Goal: Task Accomplishment & Management: Use online tool/utility

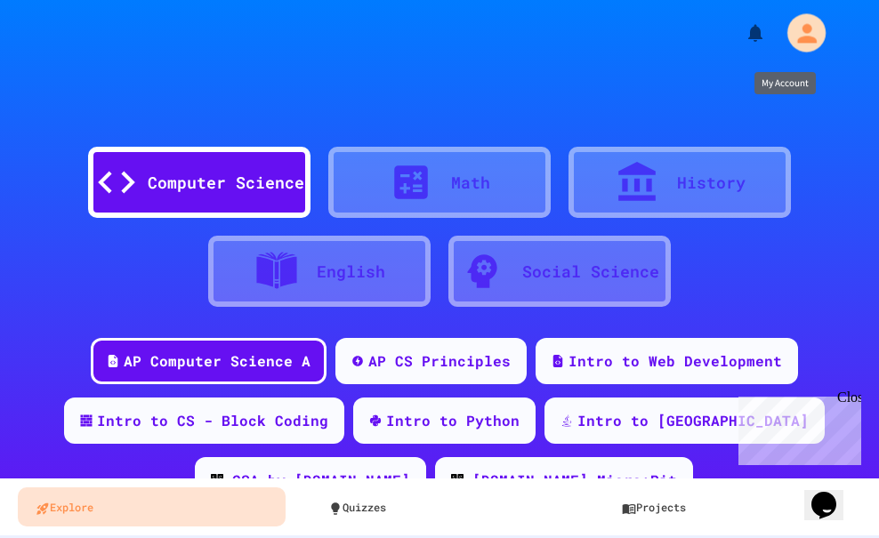
click at [797, 37] on icon "My Account" at bounding box center [807, 33] width 20 height 20
click at [395, 537] on div at bounding box center [439, 538] width 879 height 0
click at [797, 31] on icon "My Account" at bounding box center [807, 33] width 20 height 20
click at [456, 537] on div at bounding box center [439, 538] width 879 height 0
click at [193, 181] on div "Computer Science" at bounding box center [226, 183] width 157 height 24
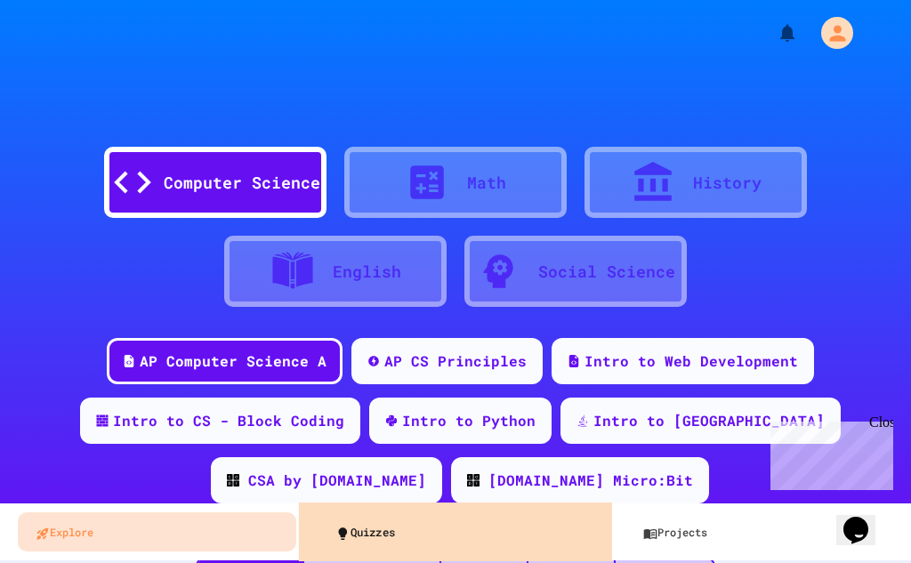
click at [373, 532] on link "Quizzes" at bounding box center [461, 531] width 287 height 40
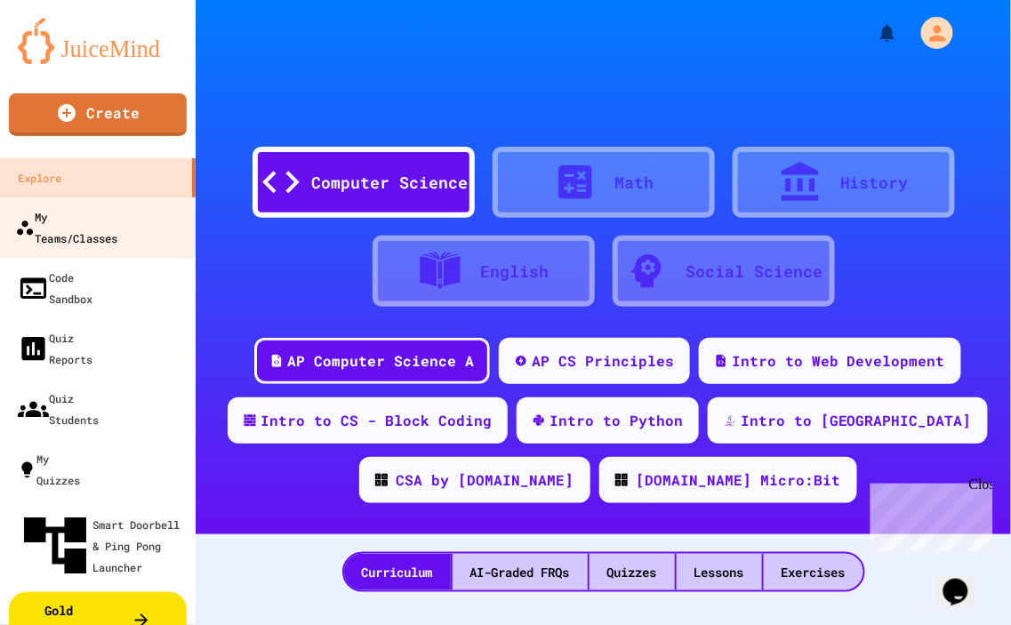
click at [117, 208] on div "My Teams/Classes" at bounding box center [66, 227] width 102 height 44
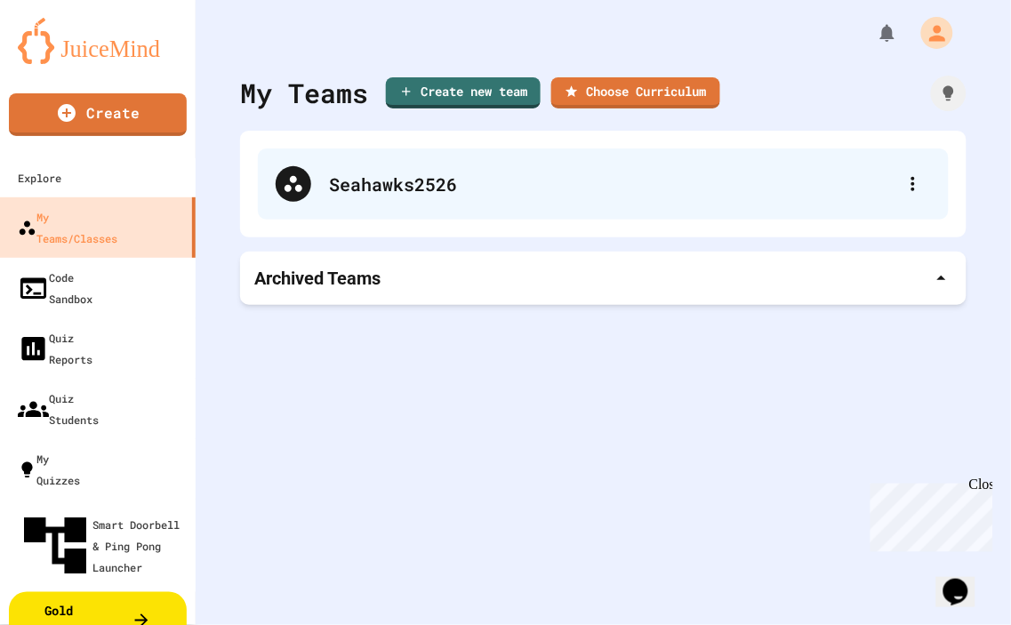
click at [365, 190] on div "Seahawks2526" at bounding box center [612, 184] width 567 height 27
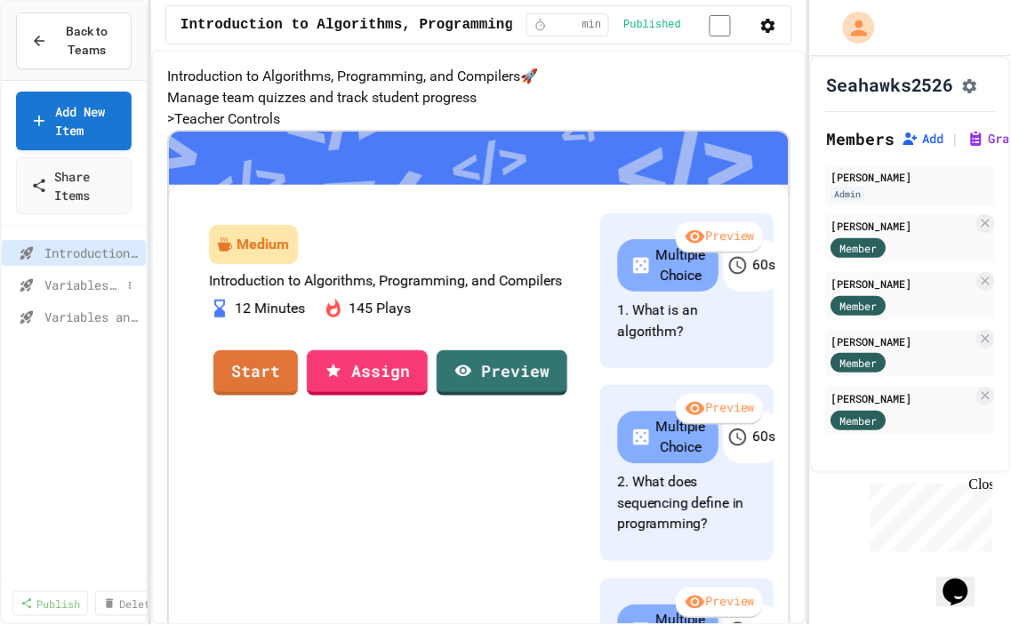
click at [108, 282] on span "Variables and Data Types" at bounding box center [82, 285] width 76 height 19
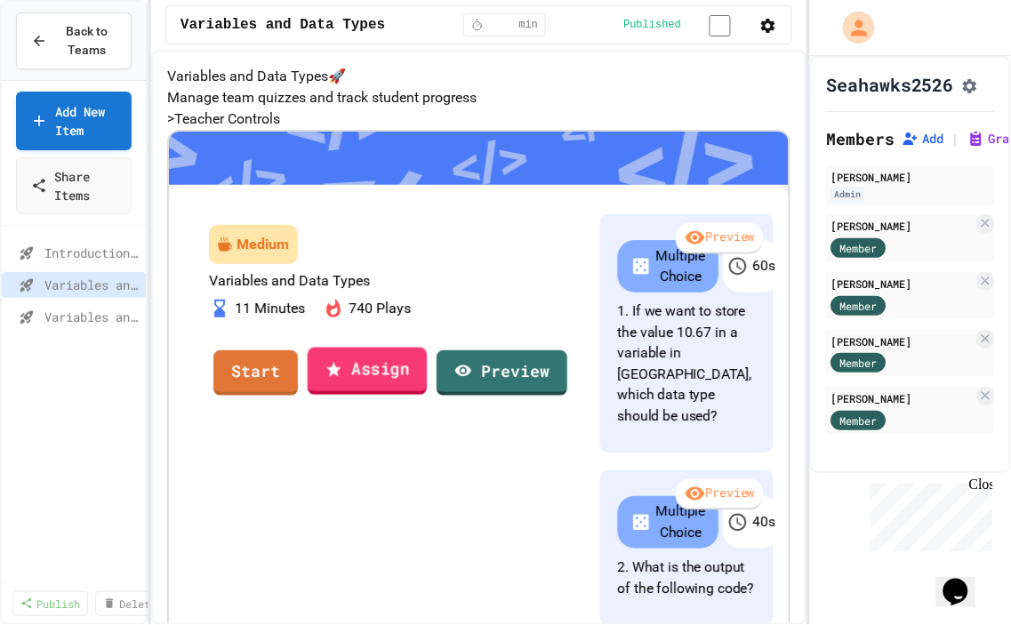
click at [414, 395] on link "Assign" at bounding box center [368, 371] width 120 height 48
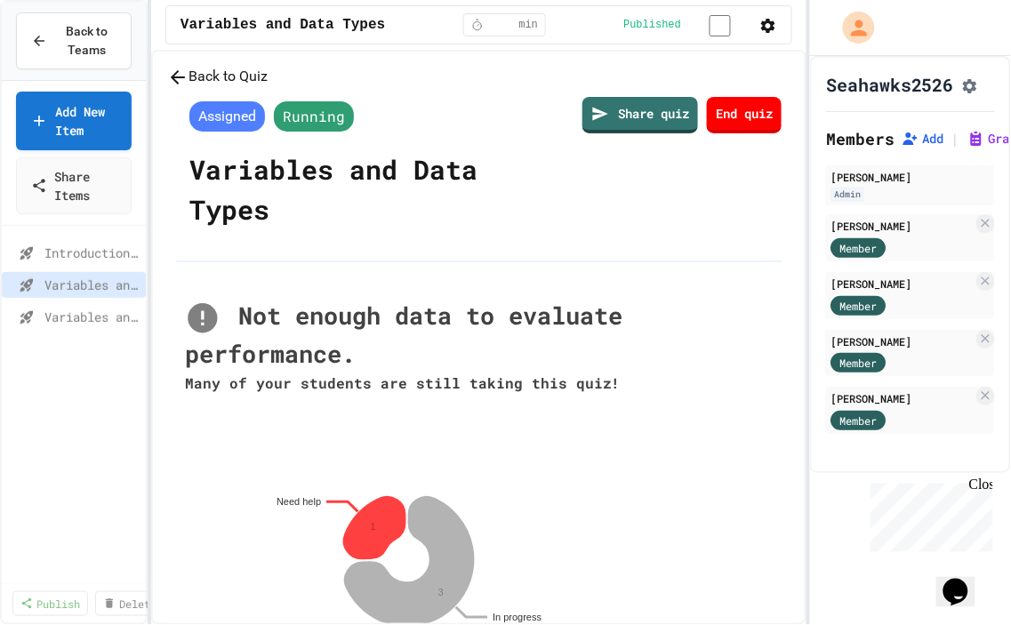
click at [261, 88] on button "Back to Quiz" at bounding box center [217, 77] width 101 height 22
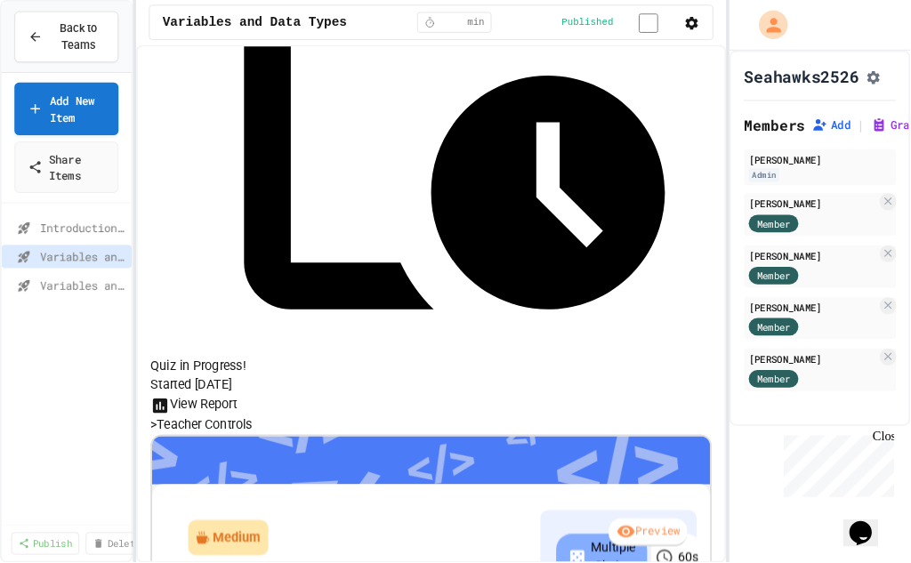
scroll to position [326, 0]
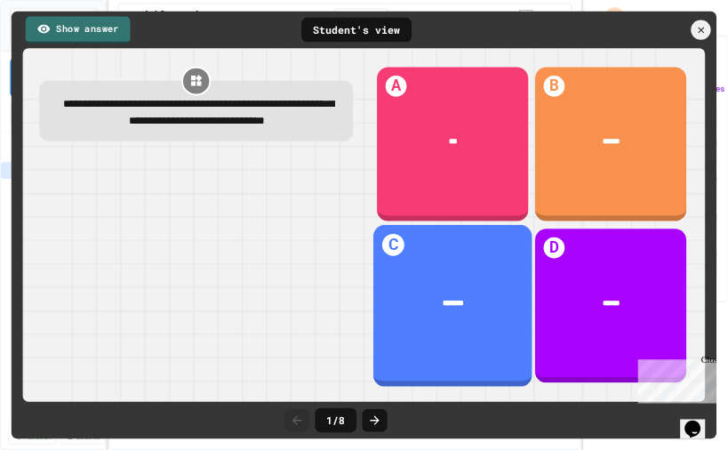
scroll to position [8, 0]
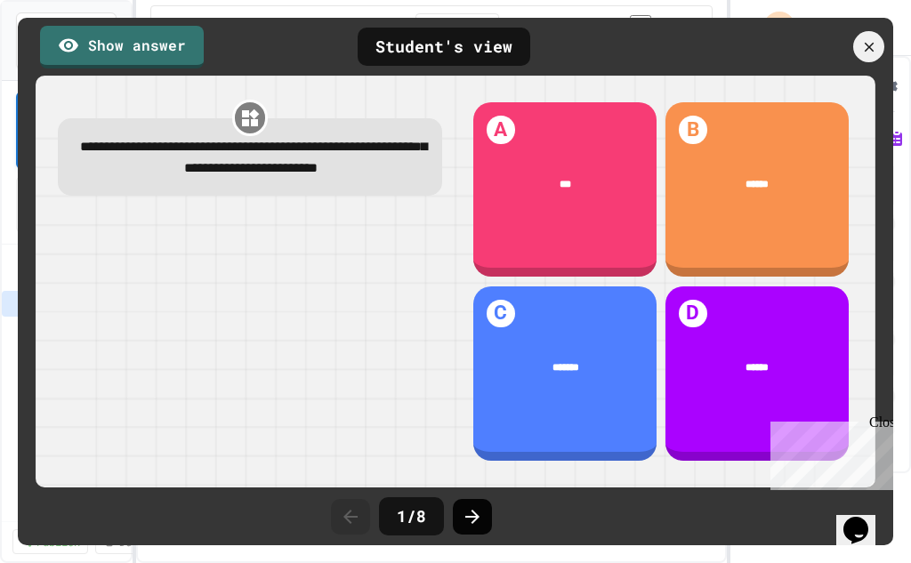
click at [477, 517] on icon at bounding box center [472, 517] width 14 height 14
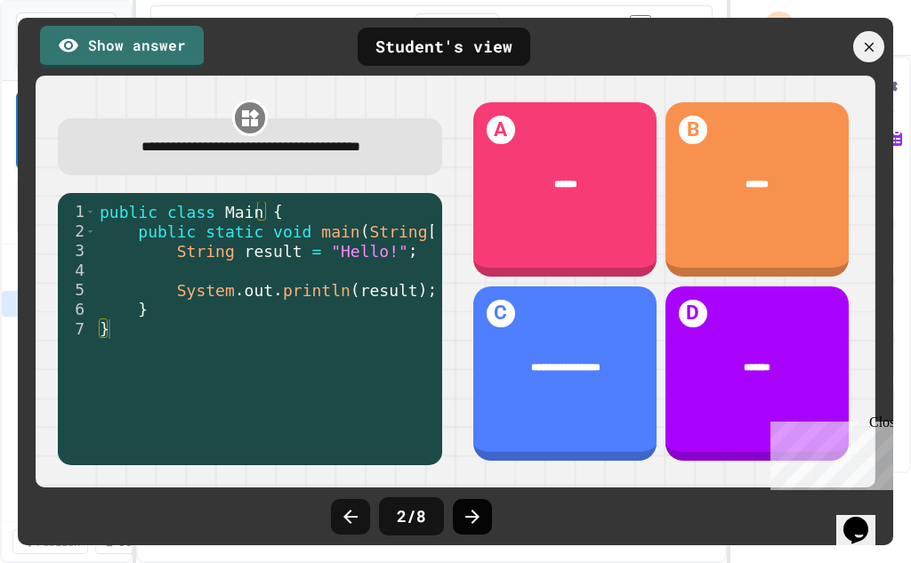
click at [460, 524] on div at bounding box center [472, 517] width 39 height 36
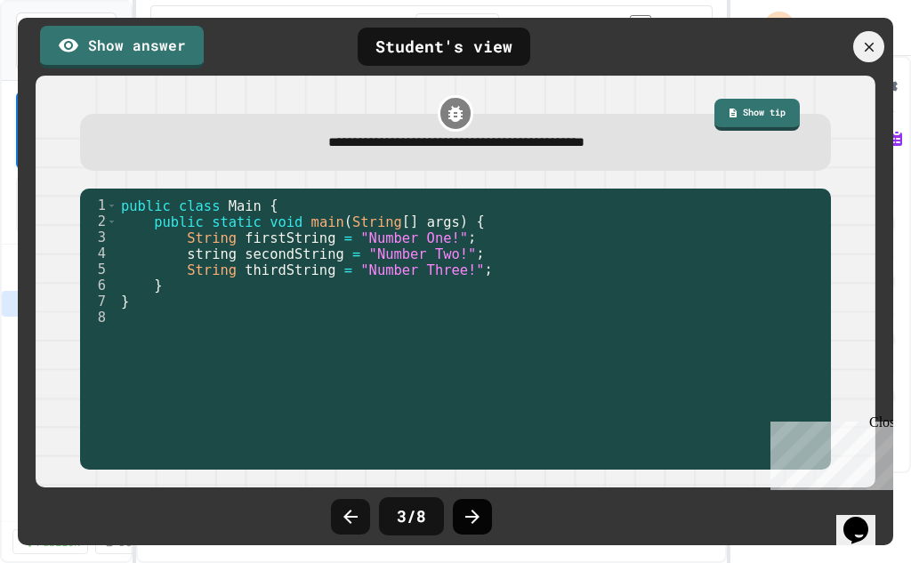
click at [473, 519] on icon at bounding box center [472, 516] width 21 height 21
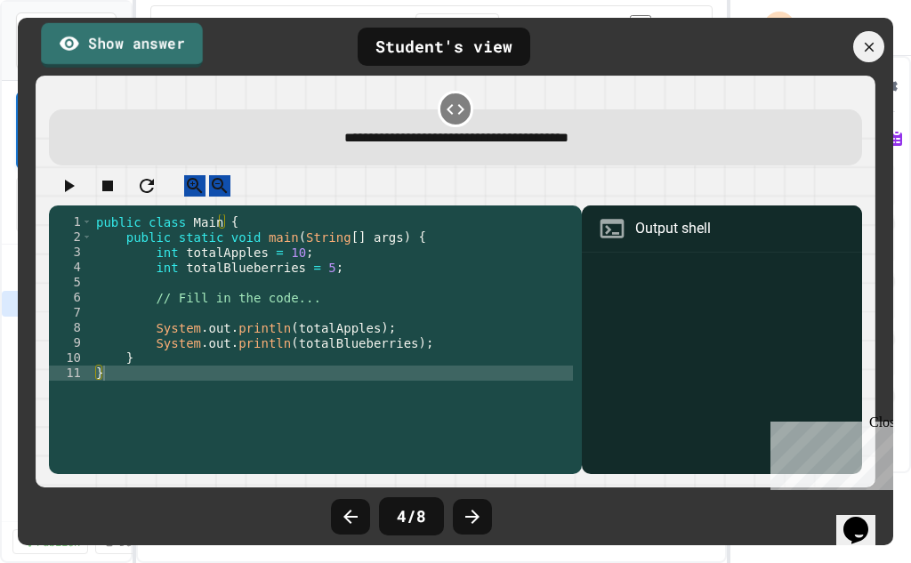
click at [109, 40] on link "Show answer" at bounding box center [122, 44] width 162 height 44
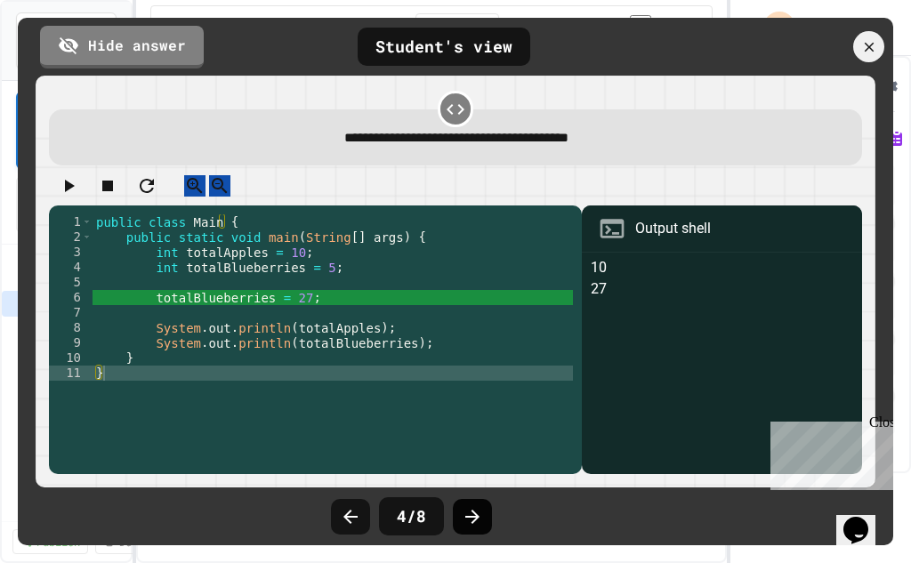
click at [476, 516] on icon at bounding box center [472, 517] width 14 height 14
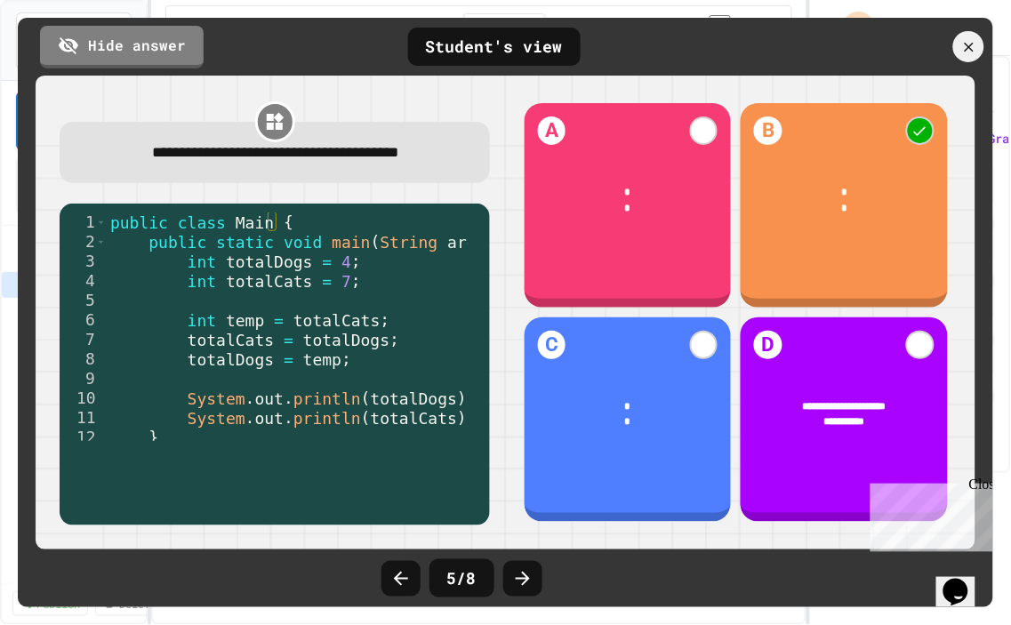
scroll to position [7, 0]
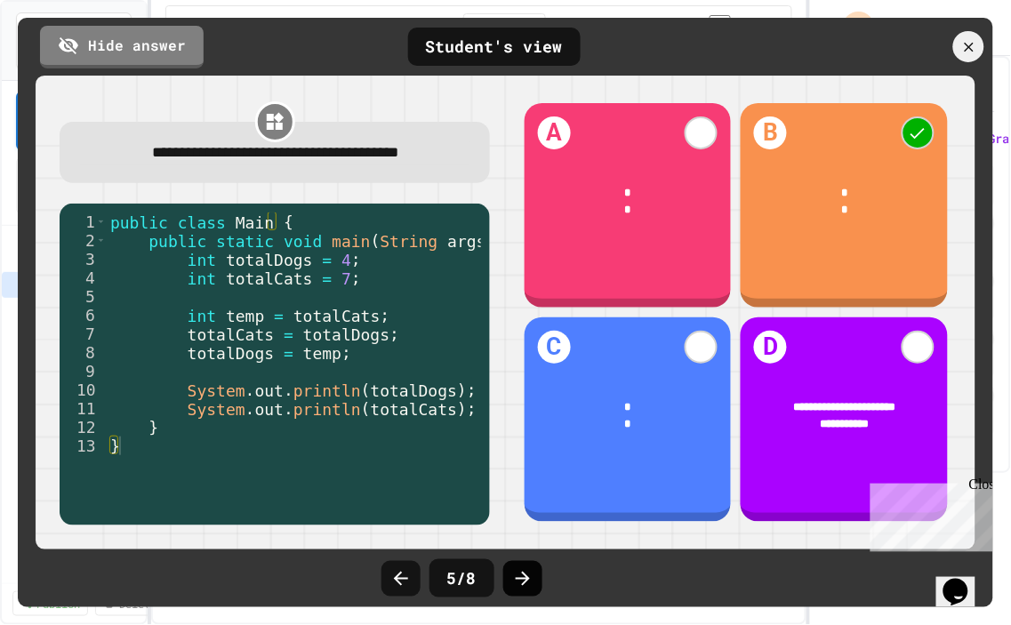
click at [526, 562] on icon at bounding box center [523, 579] width 14 height 14
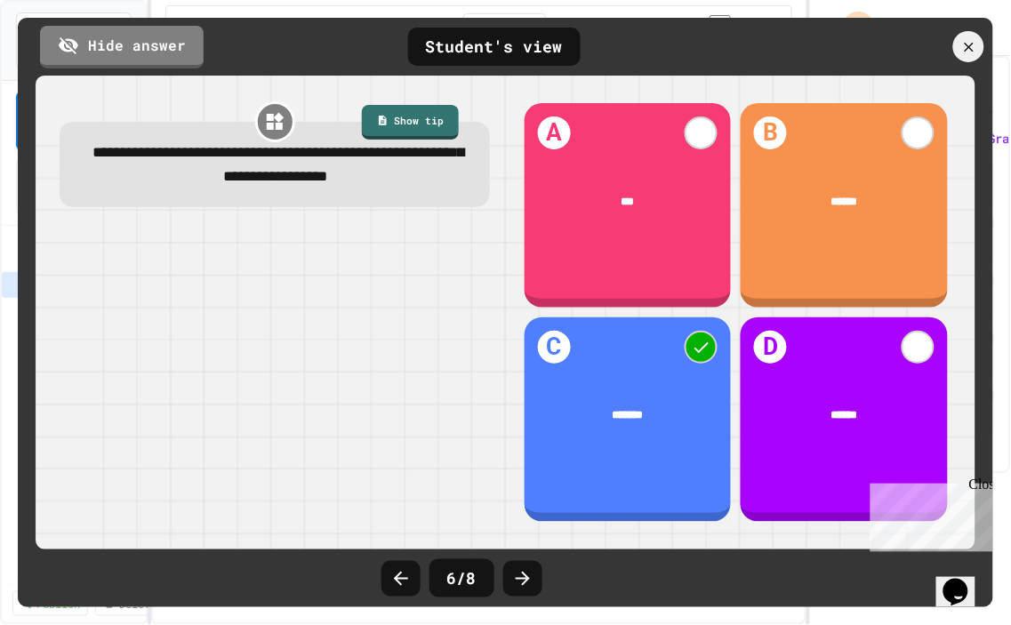
click at [517, 562] on icon at bounding box center [522, 578] width 21 height 21
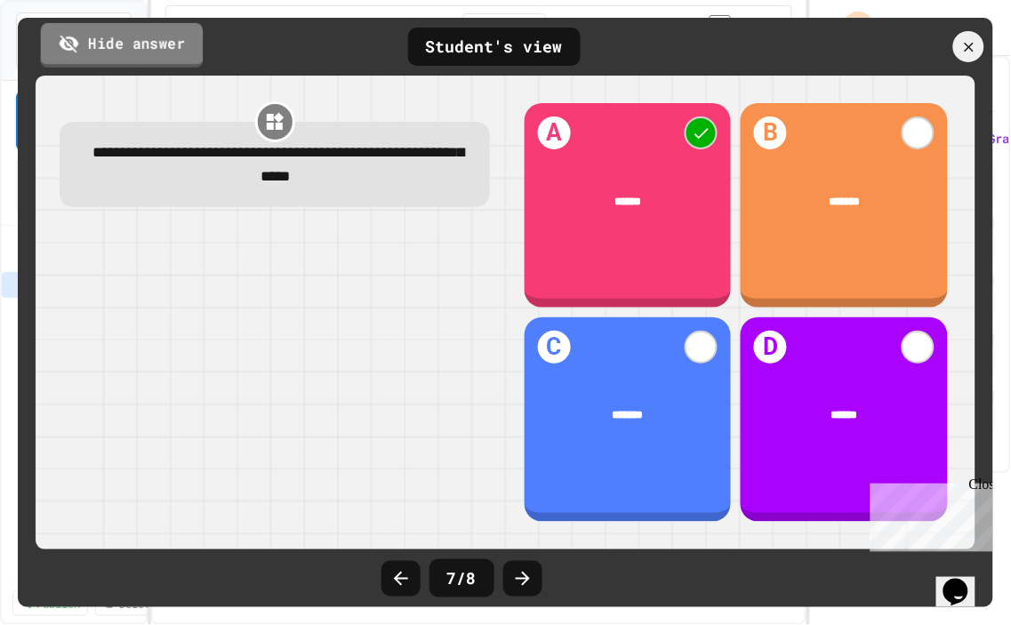
click at [73, 36] on icon at bounding box center [69, 43] width 21 height 22
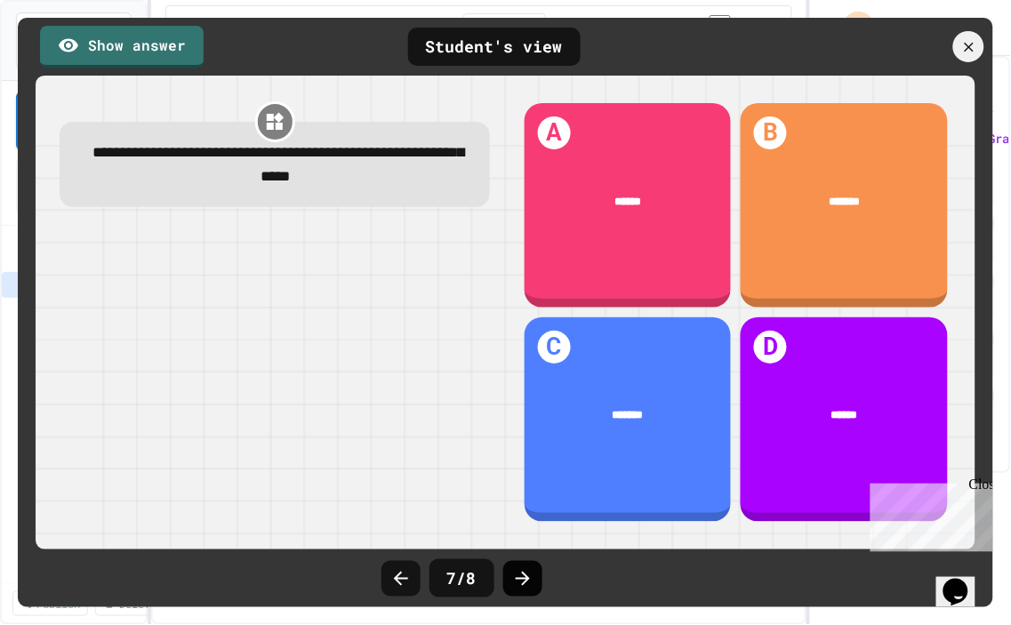
click at [516, 562] on icon at bounding box center [522, 578] width 21 height 21
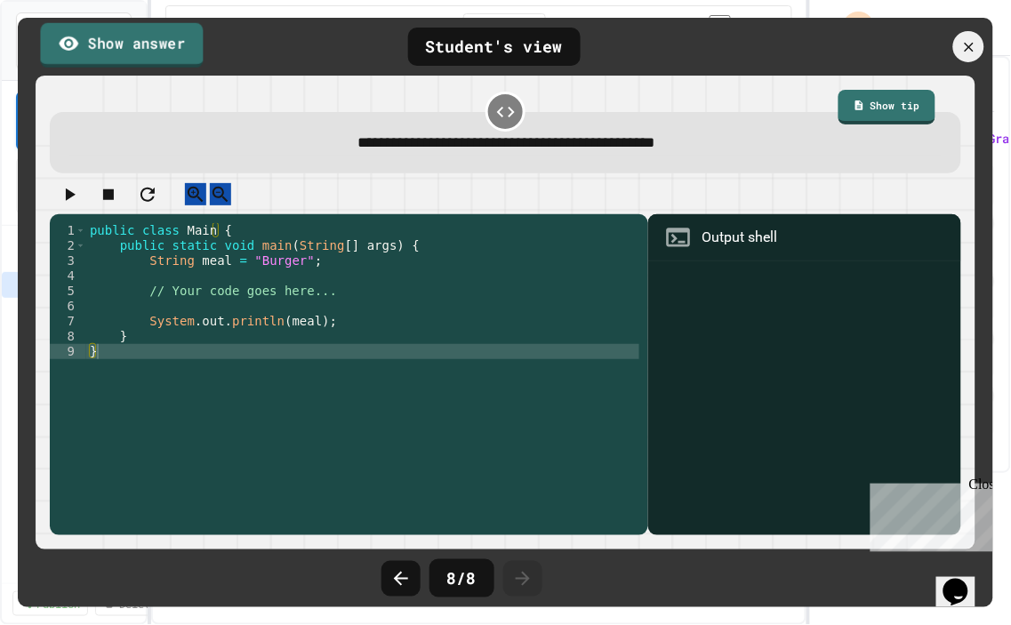
click at [144, 39] on link "Show answer" at bounding box center [121, 44] width 163 height 44
